Goal: Information Seeking & Learning: Learn about a topic

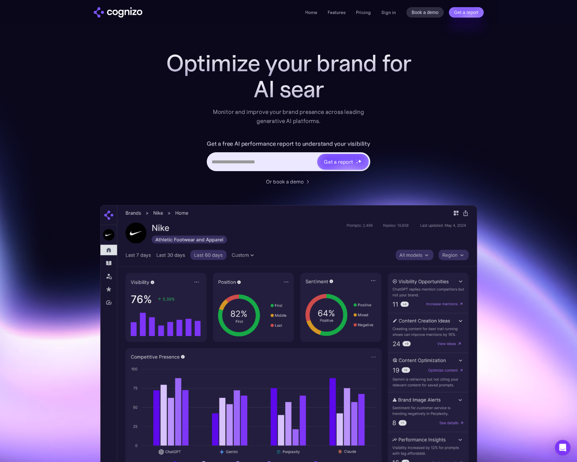
click at [253, 90] on div "AI sear" at bounding box center [289, 89] width 260 height 26
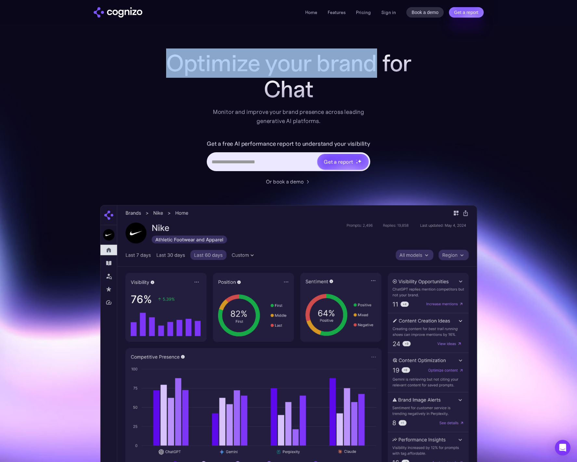
drag, startPoint x: 167, startPoint y: 66, endPoint x: 561, endPoint y: 129, distance: 398.9
click at [377, 66] on h1 "Optimize your brand for" at bounding box center [289, 63] width 260 height 26
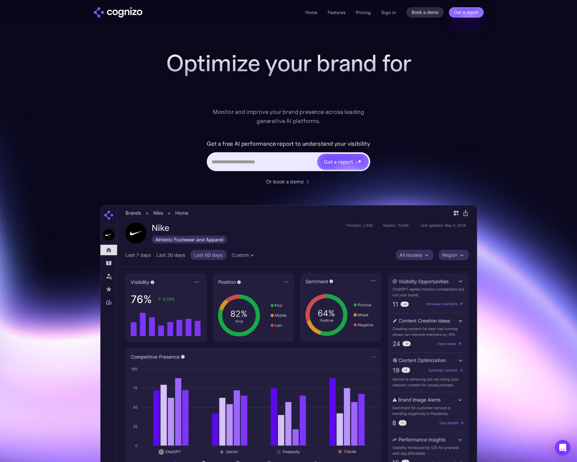
click at [404, 104] on div "Optimize your brand for Monitor and improve your brand presence across leading …" at bounding box center [289, 87] width 260 height 75
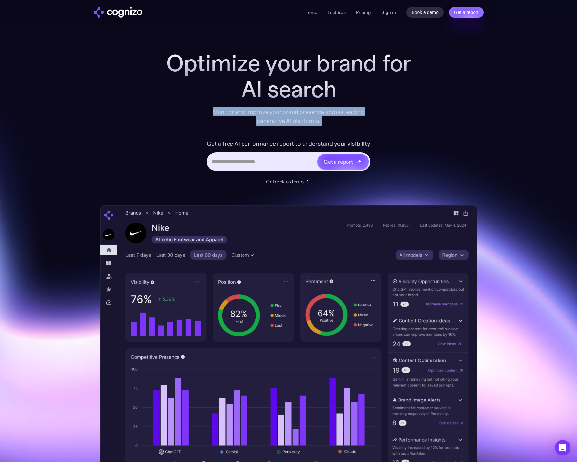
drag, startPoint x: 211, startPoint y: 113, endPoint x: 321, endPoint y: 126, distance: 110.4
click at [321, 126] on div "Optimize your brand for AI search Monitor and improve your brand presence acros…" at bounding box center [289, 117] width 260 height 135
copy div "Monitor and improve your brand presence across leading generative AI platforms."
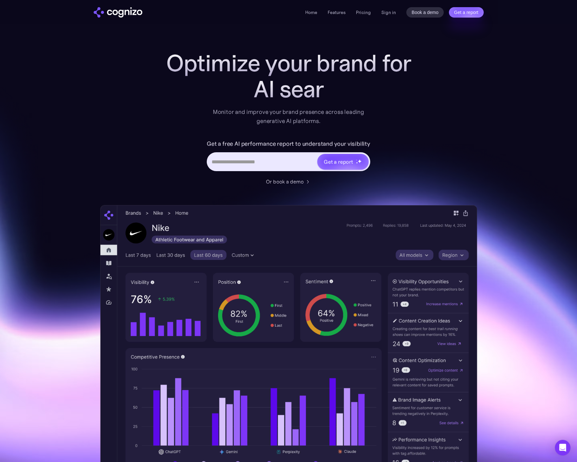
click at [427, 96] on div "Optimize your brand for AI sear Monitor and improve your brand presence across …" at bounding box center [288, 263] width 377 height 427
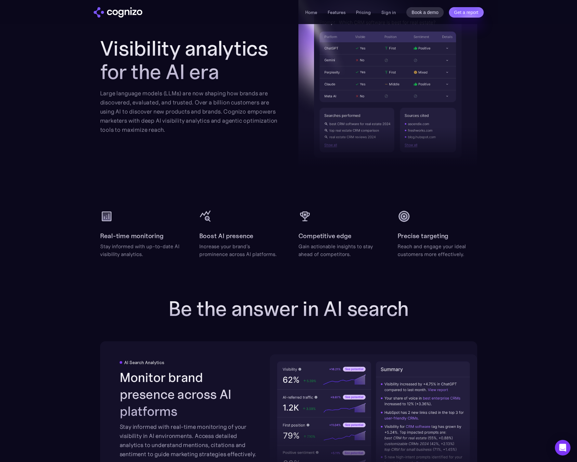
scroll to position [639, 0]
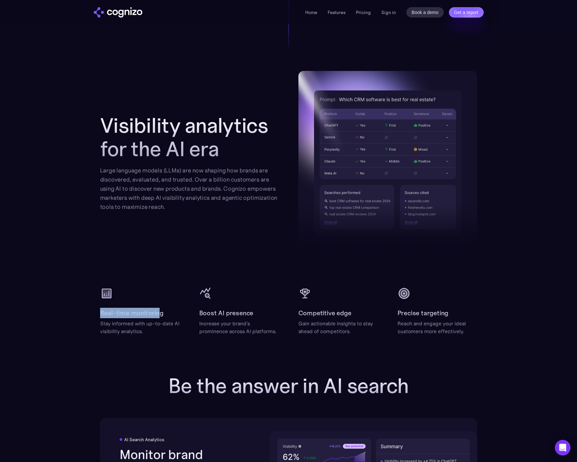
drag, startPoint x: 100, startPoint y: 312, endPoint x: 160, endPoint y: 314, distance: 60.2
click at [160, 314] on h2 "Real-time monitoring" at bounding box center [131, 313] width 63 height 10
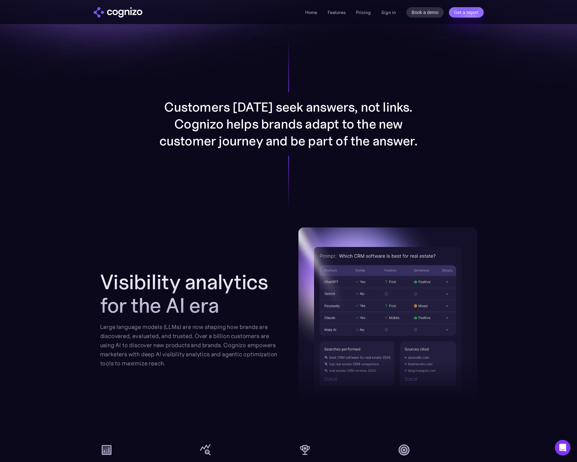
scroll to position [710, 0]
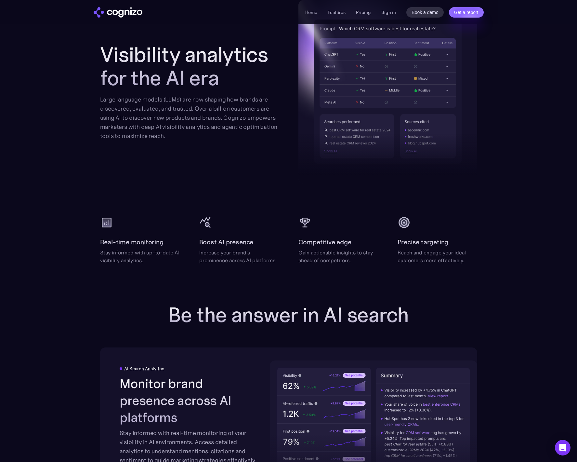
click at [227, 247] on div "Boost AI presence Increase your brand's prominence across AI platforms." at bounding box center [239, 250] width 80 height 27
drag, startPoint x: 100, startPoint y: 242, endPoint x: 171, endPoint y: 242, distance: 70.9
click at [171, 242] on div "Real-time monitoring Stay informed with up-to-date AI visibility analytics." at bounding box center [140, 250] width 80 height 27
copy h2 "Real-time monitoring"
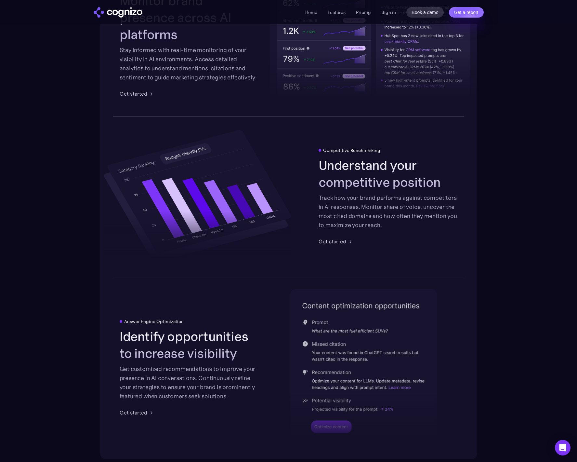
scroll to position [871, 0]
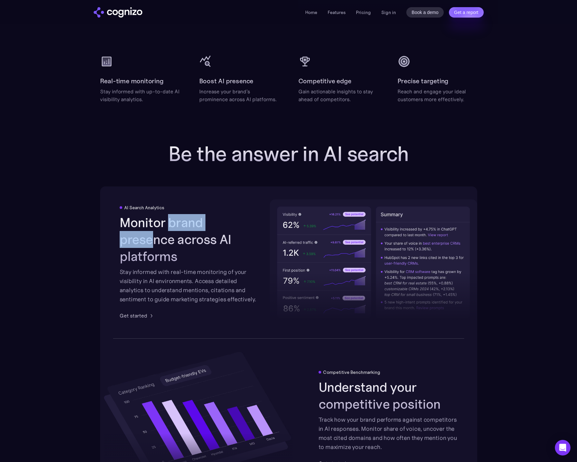
drag, startPoint x: 169, startPoint y: 232, endPoint x: 266, endPoint y: 221, distance: 96.8
click at [240, 233] on h2 "Monitor brand presence across AI platforms" at bounding box center [189, 239] width 139 height 51
